Goal: Task Accomplishment & Management: Complete application form

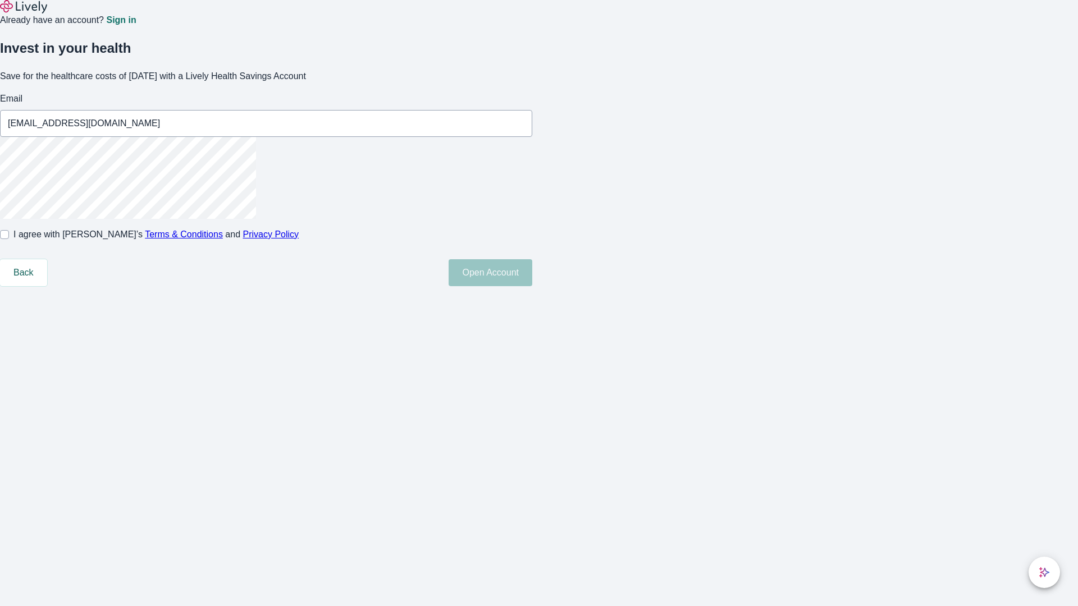
click at [9, 239] on input "I agree with Lively’s Terms & Conditions and Privacy Policy" at bounding box center [4, 234] width 9 height 9
checkbox input "true"
click at [532, 286] on button "Open Account" at bounding box center [490, 272] width 84 height 27
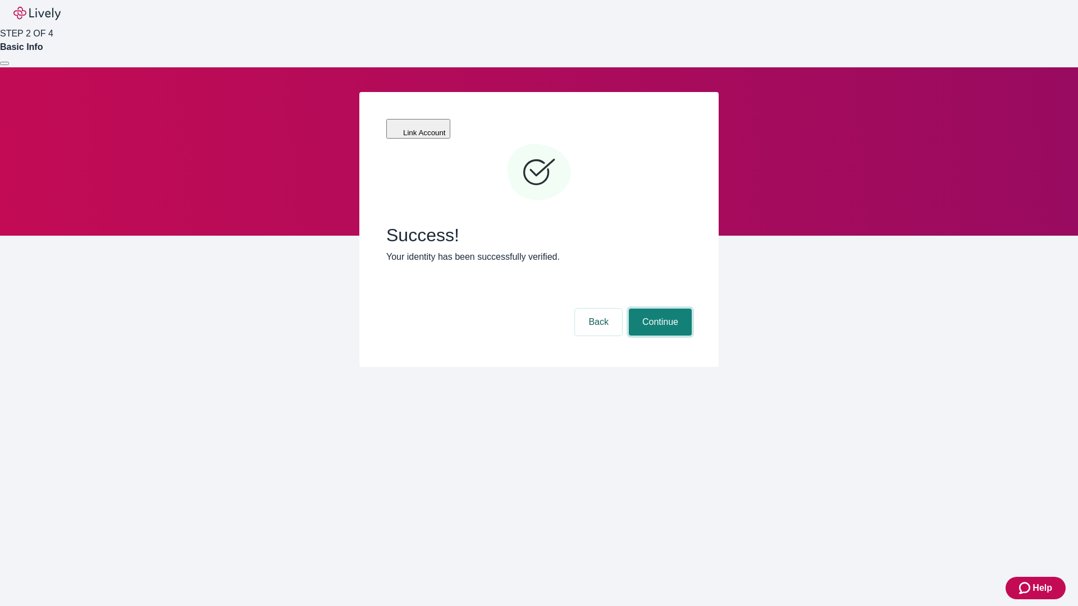
click at [658, 309] on button "Continue" at bounding box center [660, 322] width 63 height 27
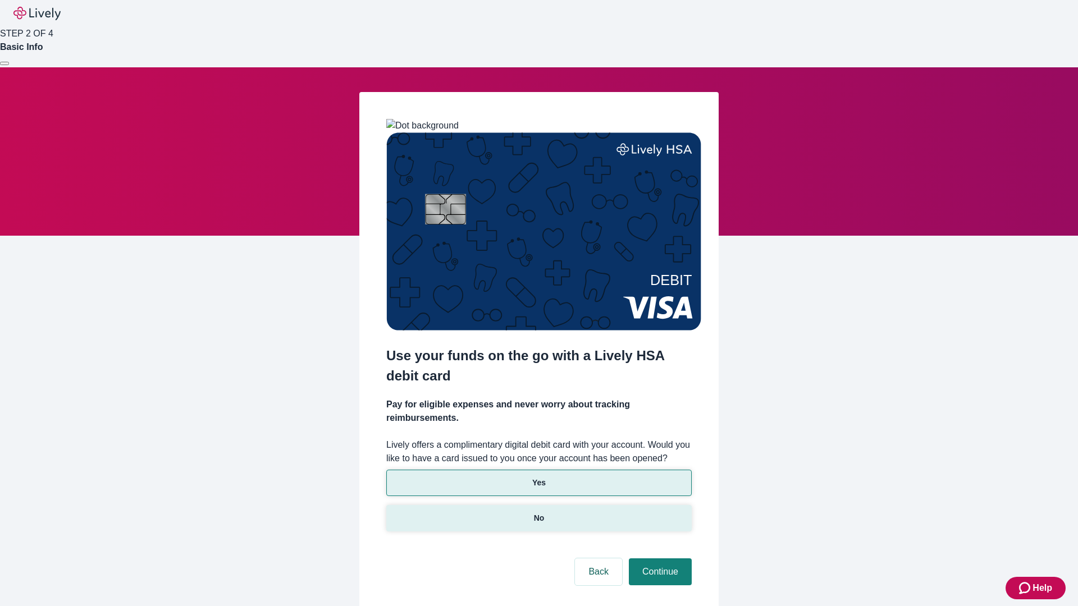
click at [538, 512] on p "No" at bounding box center [539, 518] width 11 height 12
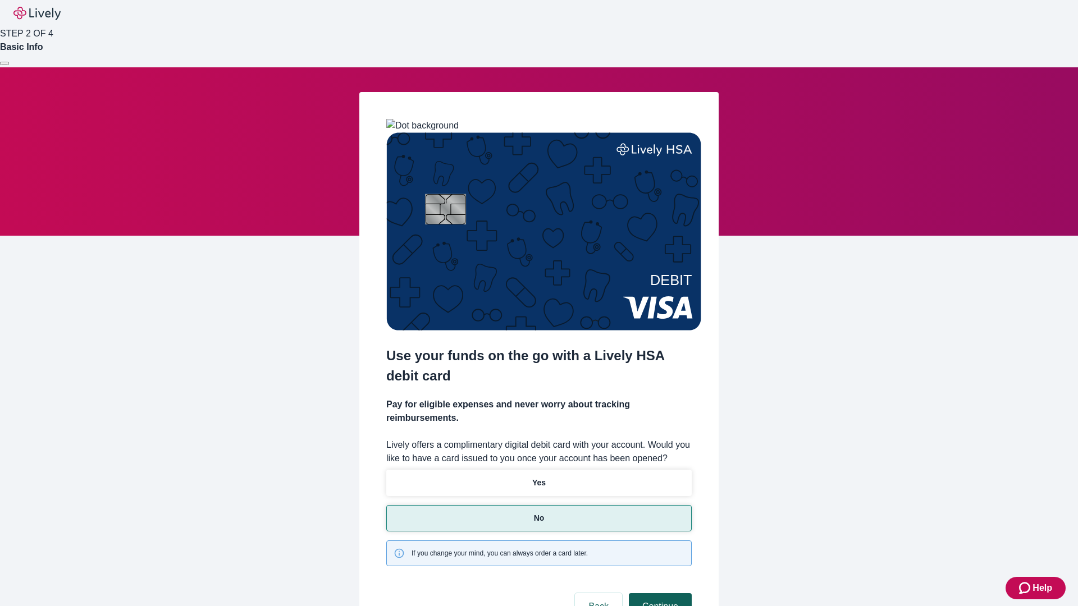
click at [658, 593] on button "Continue" at bounding box center [660, 606] width 63 height 27
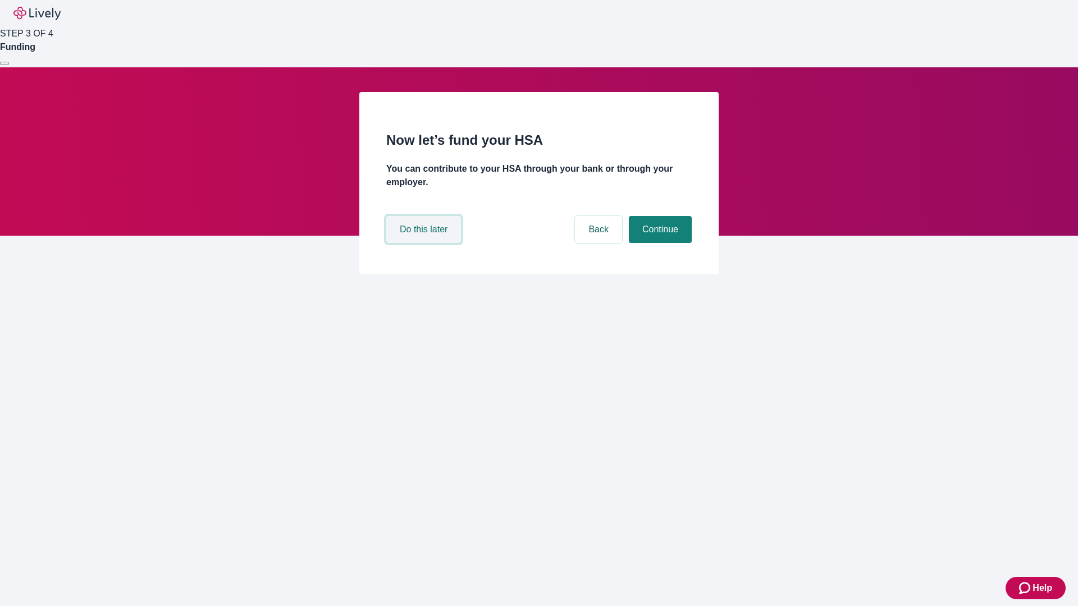
click at [425, 243] on button "Do this later" at bounding box center [423, 229] width 75 height 27
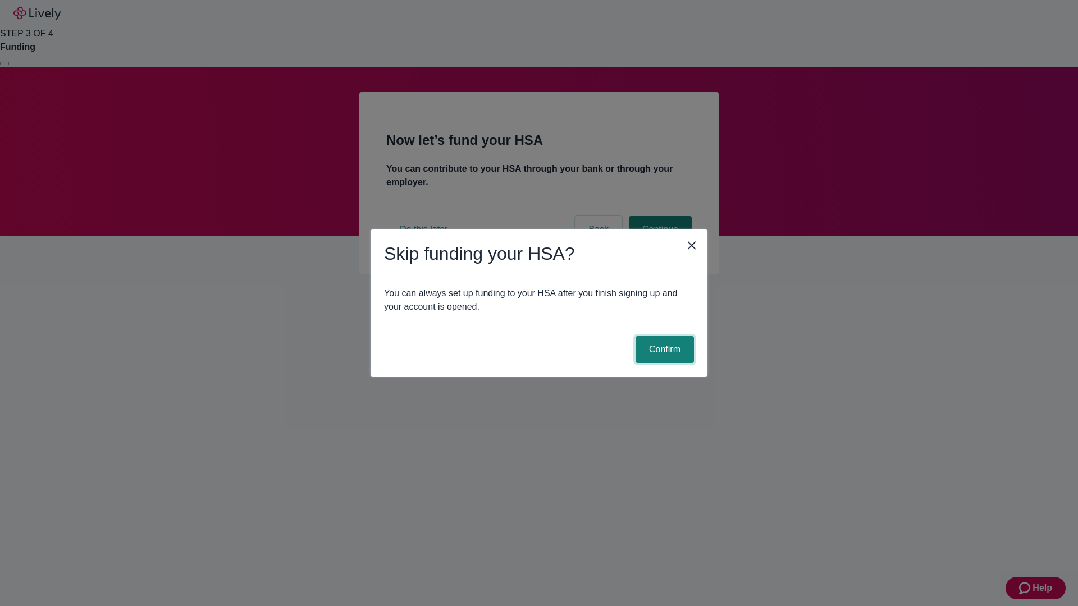
click at [663, 350] on button "Confirm" at bounding box center [664, 349] width 58 height 27
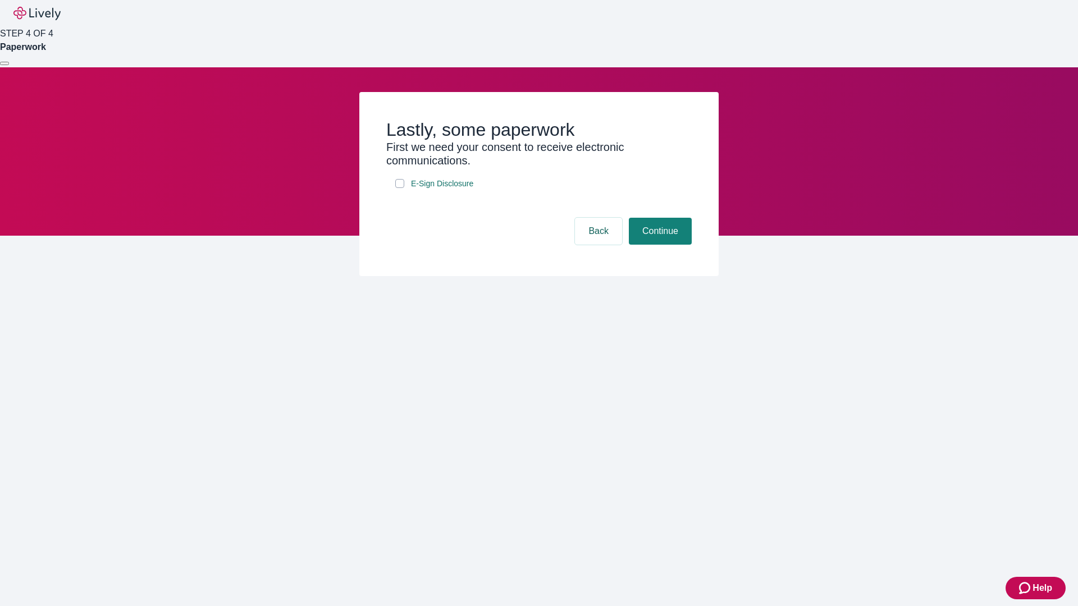
click at [400, 188] on input "E-Sign Disclosure" at bounding box center [399, 183] width 9 height 9
checkbox input "true"
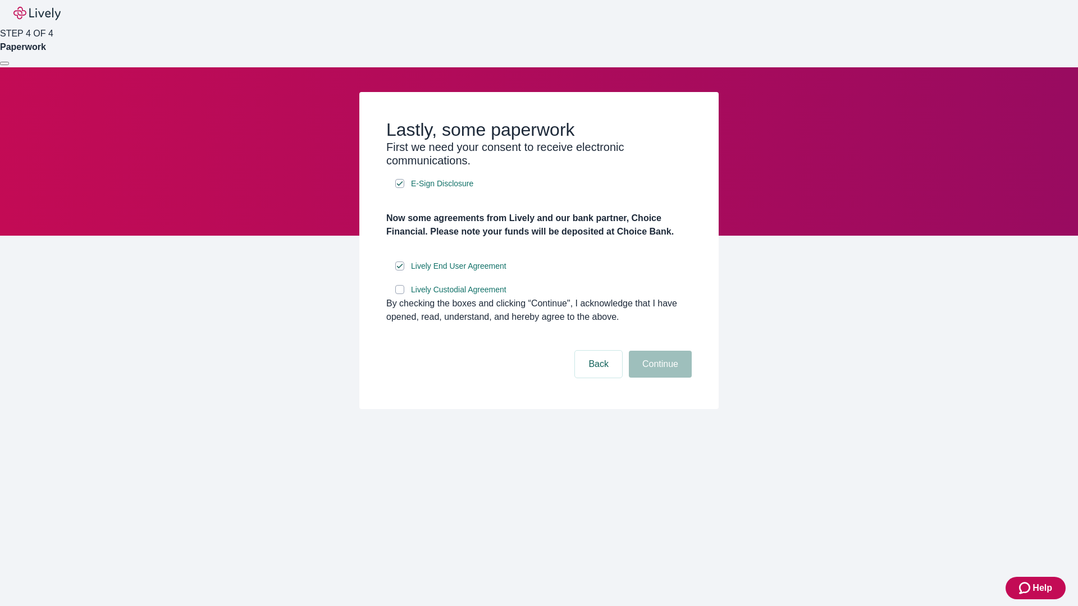
click at [400, 294] on input "Lively Custodial Agreement" at bounding box center [399, 289] width 9 height 9
checkbox input "true"
click at [658, 378] on button "Continue" at bounding box center [660, 364] width 63 height 27
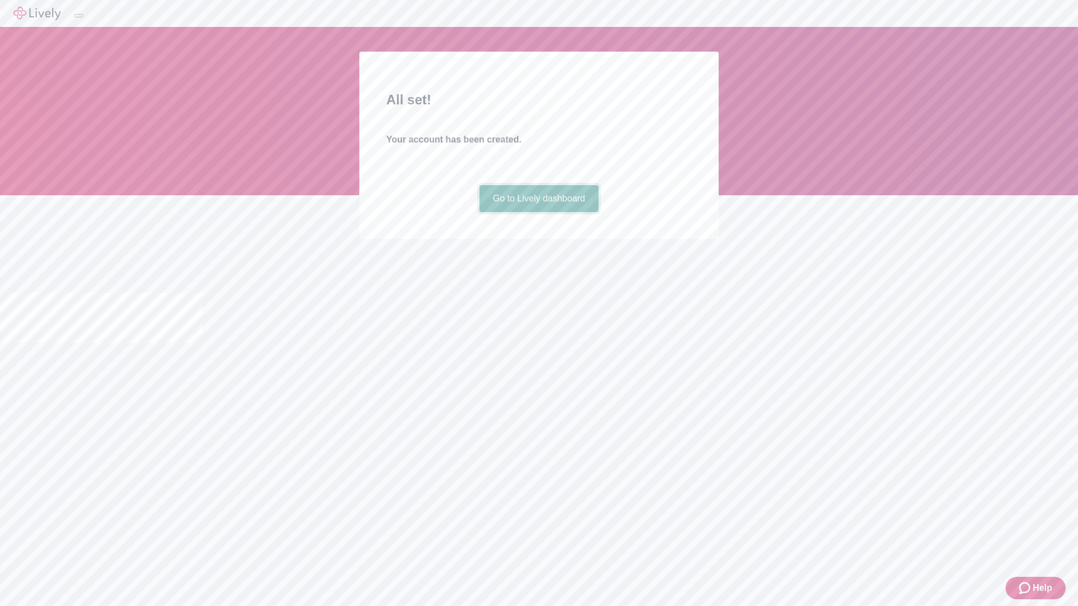
click at [538, 212] on link "Go to Lively dashboard" at bounding box center [539, 198] width 120 height 27
